Goal: Find specific page/section: Find specific page/section

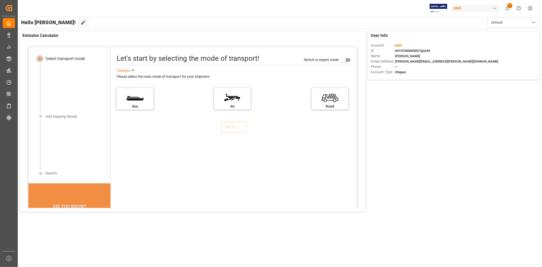
click at [483, 6] on div "JIMS" at bounding box center [475, 8] width 49 height 7
click at [478, 74] on html "Created by potrace 1.15, written by [PERSON_NAME] [DATE]-[DATE] Created by potr…" at bounding box center [271, 133] width 542 height 267
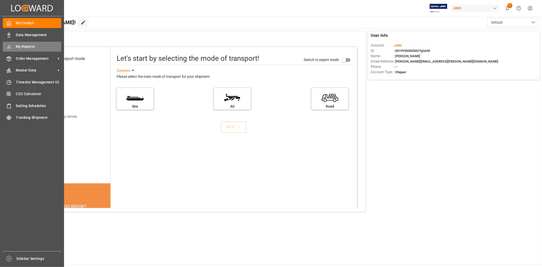
click at [34, 49] on span "My Reports" at bounding box center [38, 46] width 45 height 5
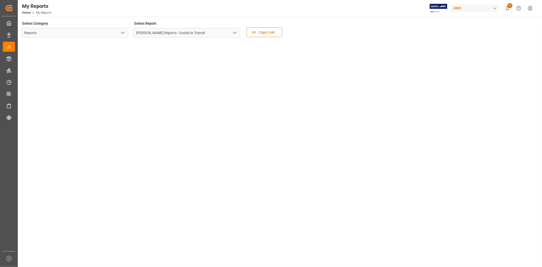
click at [197, 40] on div "Select Report [PERSON_NAME] Reports - Goods In Transit" at bounding box center [186, 30] width 107 height 21
click at [199, 36] on input "[PERSON_NAME] Reports - Goods In Transit" at bounding box center [186, 33] width 107 height 10
click at [234, 32] on polyline "open menu" at bounding box center [234, 33] width 3 height 2
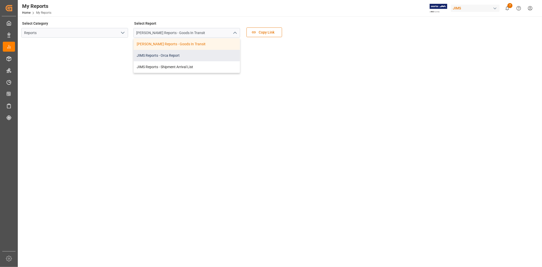
click at [222, 55] on div "JIMS Reports - Orca Report" at bounding box center [187, 55] width 106 height 11
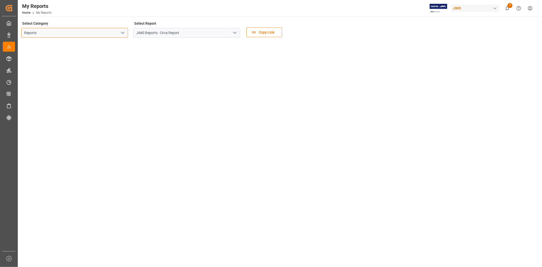
click at [115, 33] on input "Reports" at bounding box center [74, 33] width 107 height 10
click at [125, 33] on icon "open menu" at bounding box center [123, 33] width 6 height 6
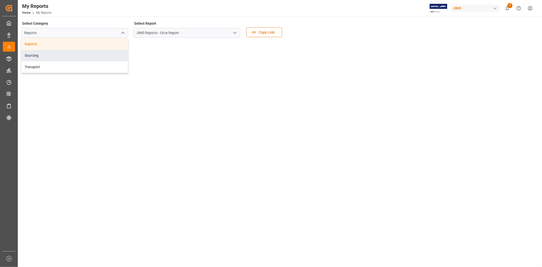
click at [118, 52] on div "Sourcing" at bounding box center [75, 55] width 106 height 11
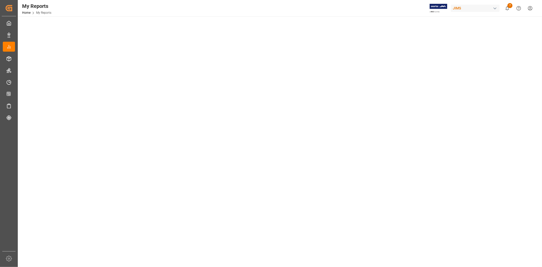
scroll to position [231, 0]
